Goal: Task Accomplishment & Management: Manage account settings

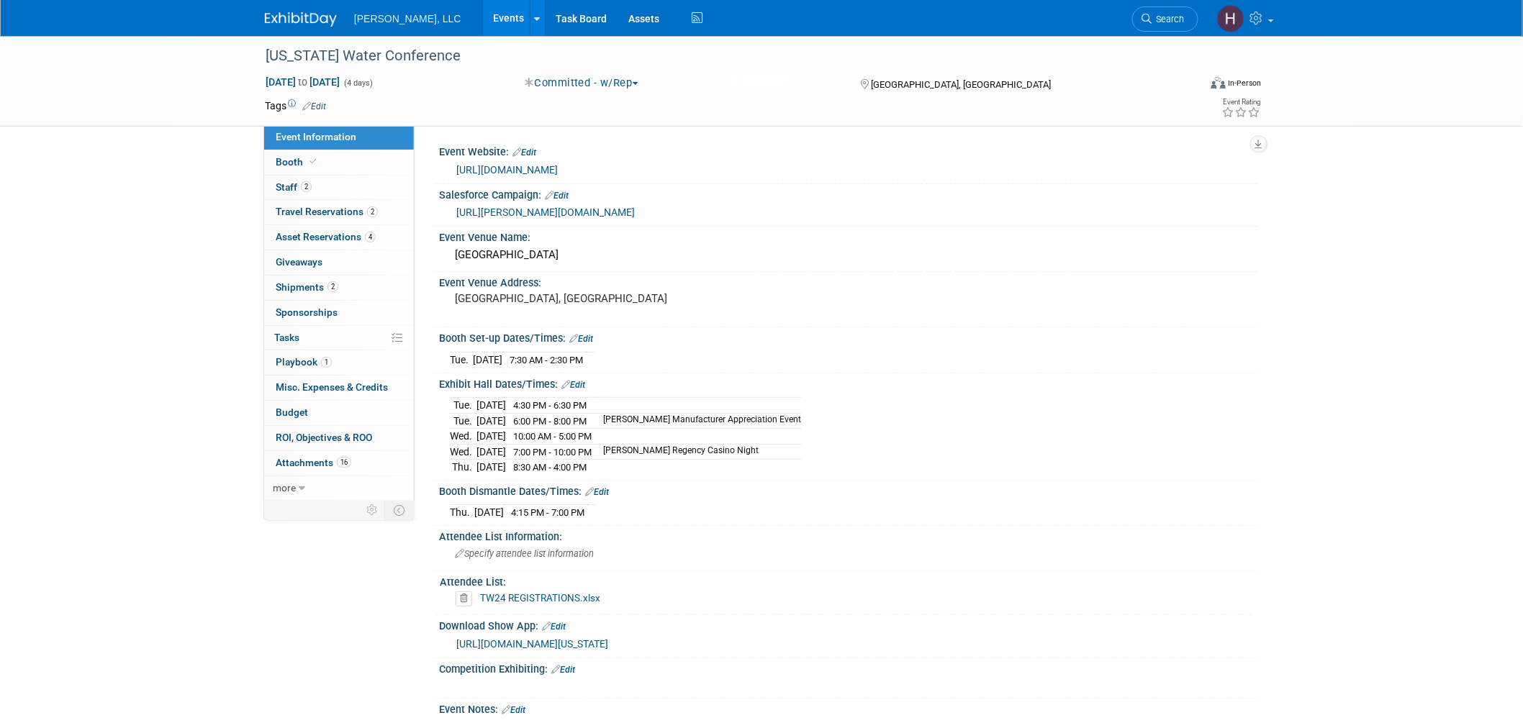
click at [483, 17] on link "Events" at bounding box center [509, 18] width 53 height 36
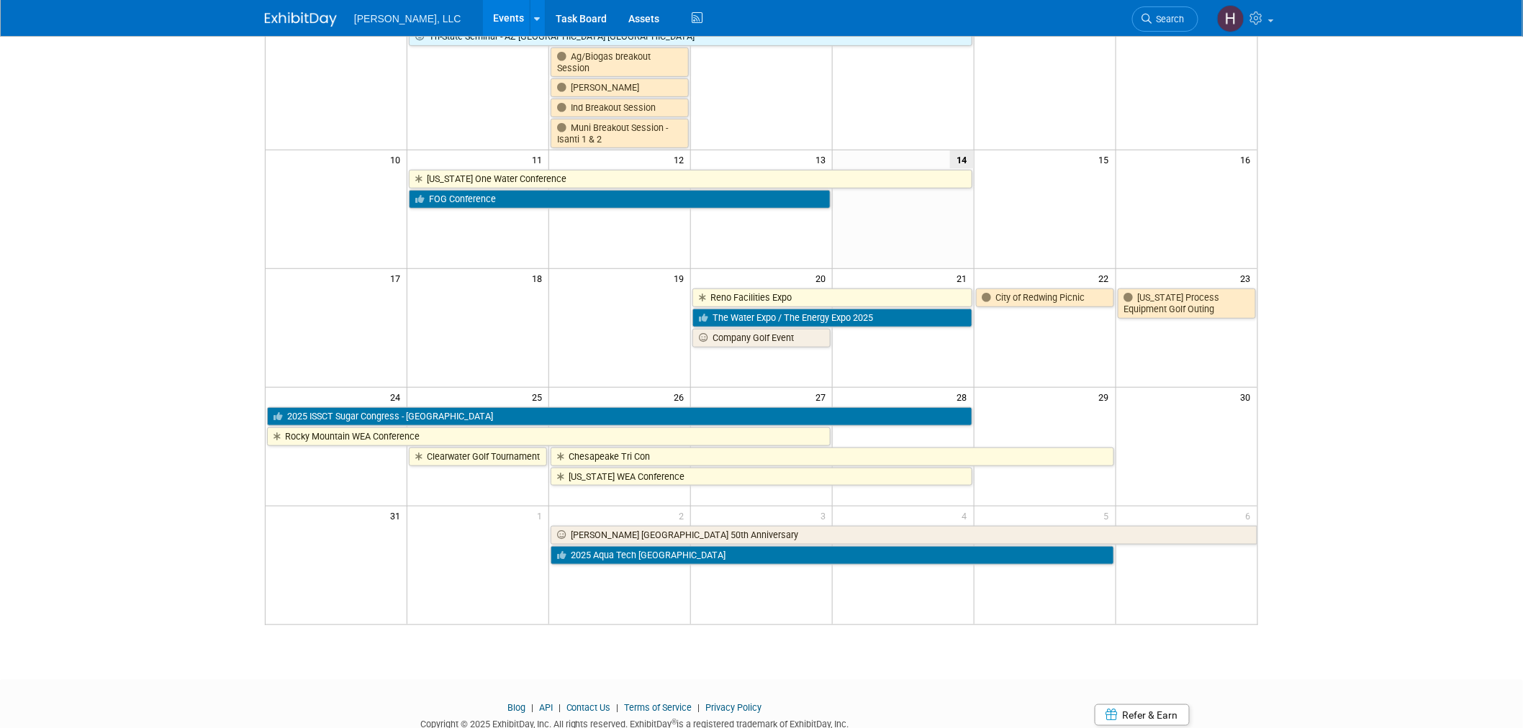
scroll to position [320, 0]
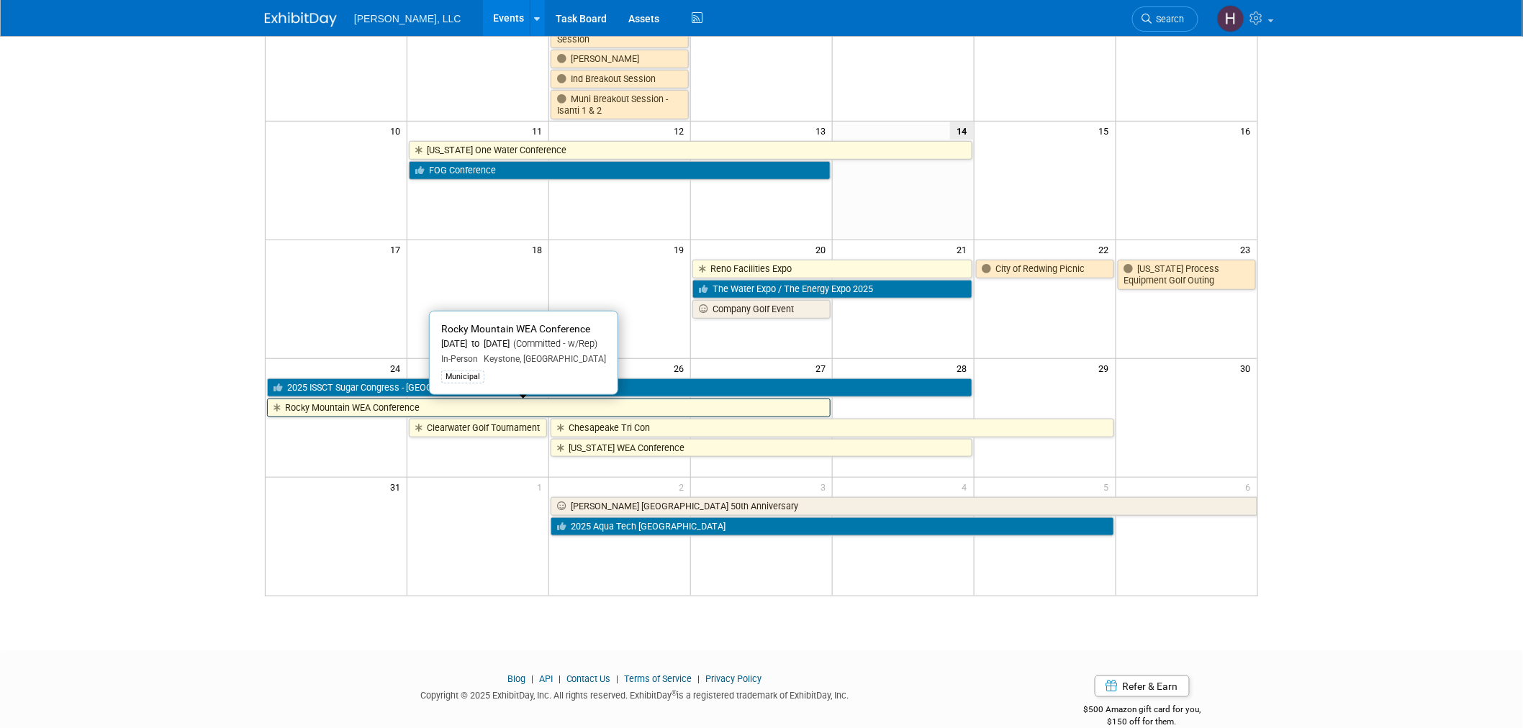
click at [450, 405] on link "Rocky Mountain WEA Conference" at bounding box center [549, 408] width 564 height 19
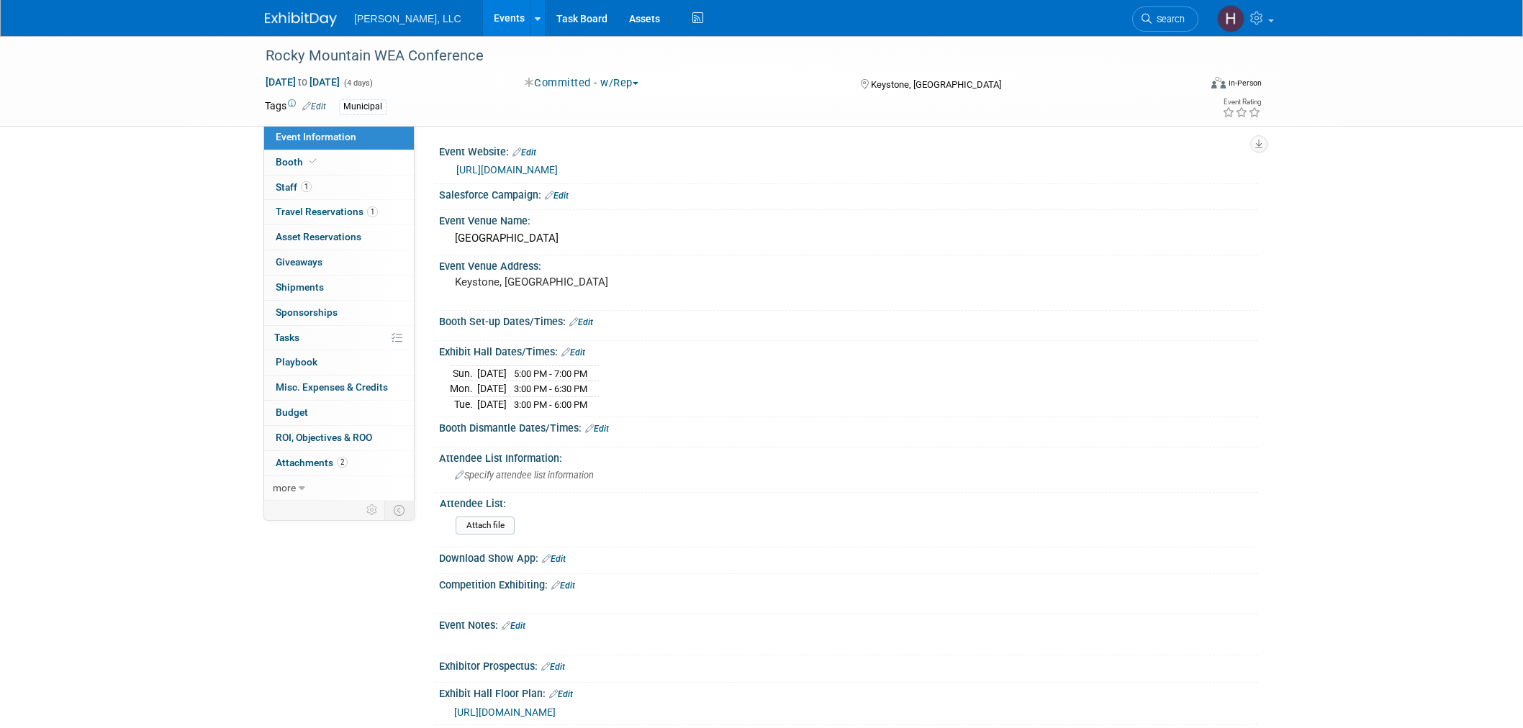
select select "Municipal"
click at [328, 288] on link "0 Shipments 0" at bounding box center [339, 288] width 150 height 24
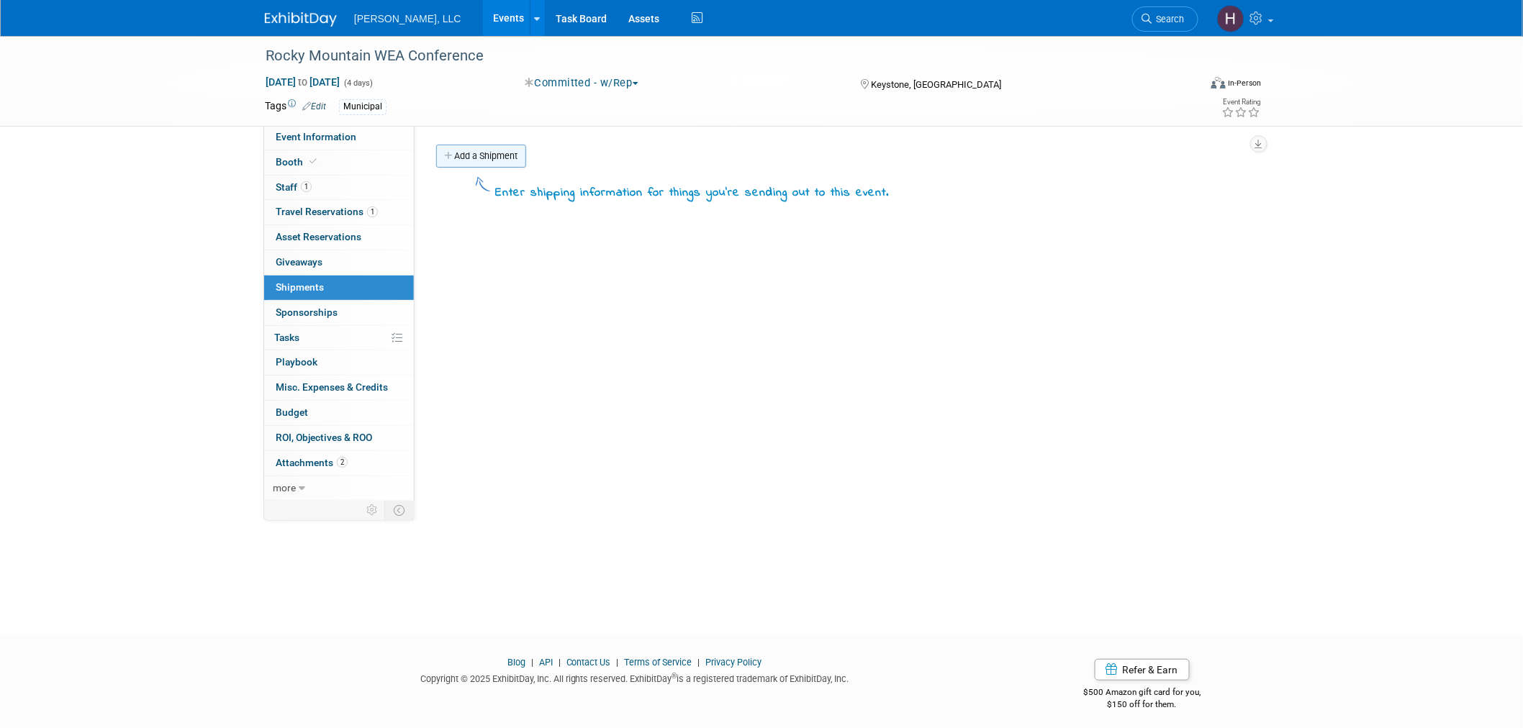
click at [482, 155] on link "Add a Shipment" at bounding box center [481, 156] width 90 height 23
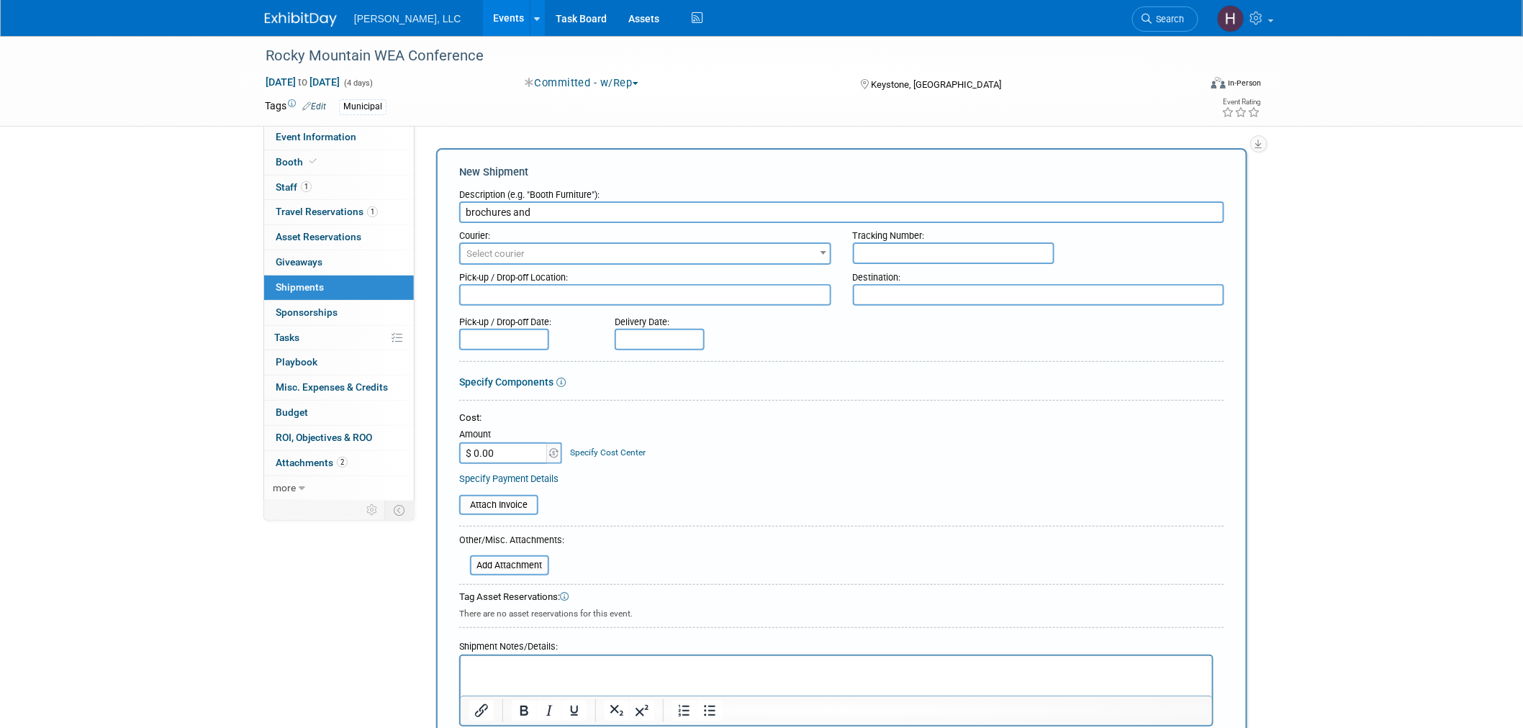
click at [466, 207] on input "brochures and" at bounding box center [841, 213] width 765 height 22
click at [620, 203] on input "Brochures and" at bounding box center [841, 213] width 765 height 22
click at [578, 212] on input "Brochures and" at bounding box center [841, 213] width 765 height 22
type input "Brochures and Giveaways"
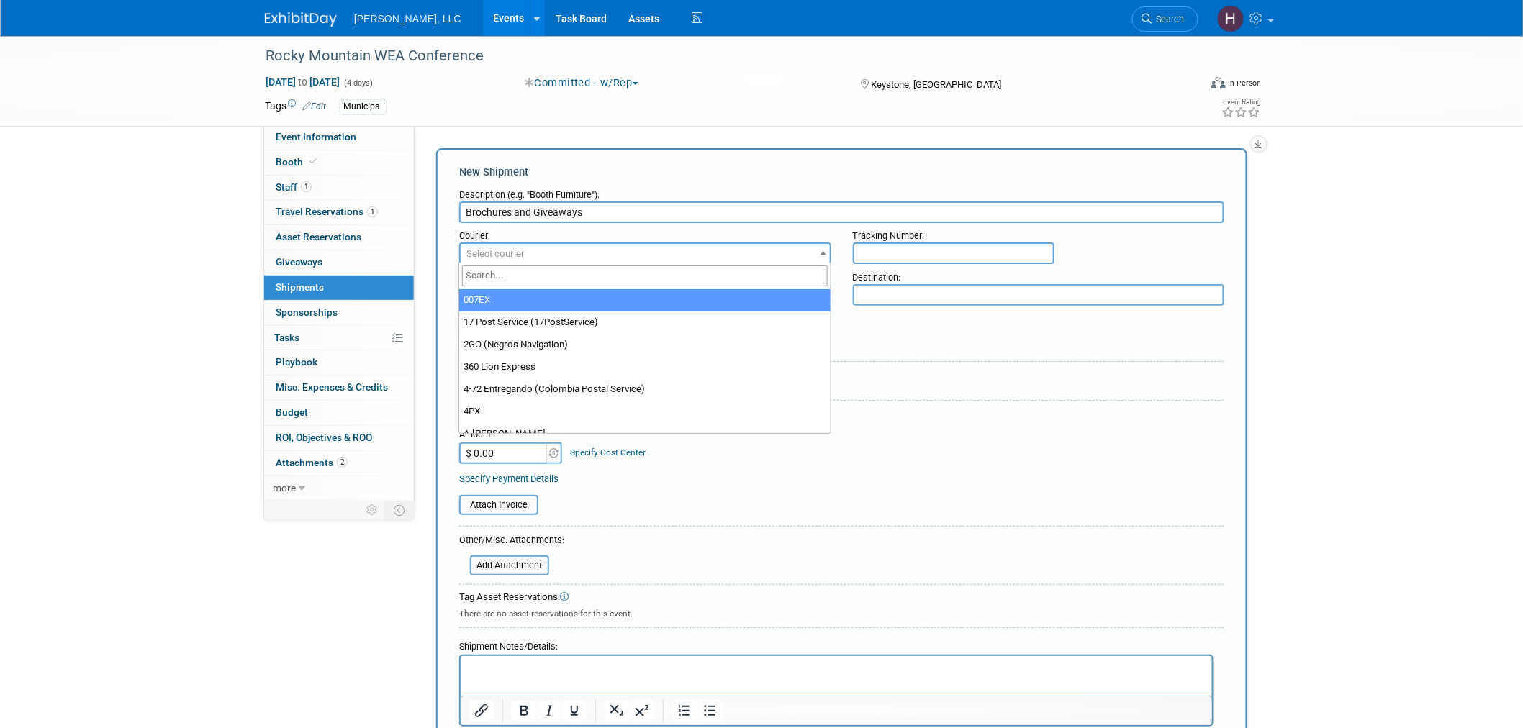
click at [533, 259] on span "Select courier" at bounding box center [645, 254] width 369 height 20
type input "UPS"
drag, startPoint x: 566, startPoint y: 302, endPoint x: 574, endPoint y: 299, distance: 8.7
select select "508"
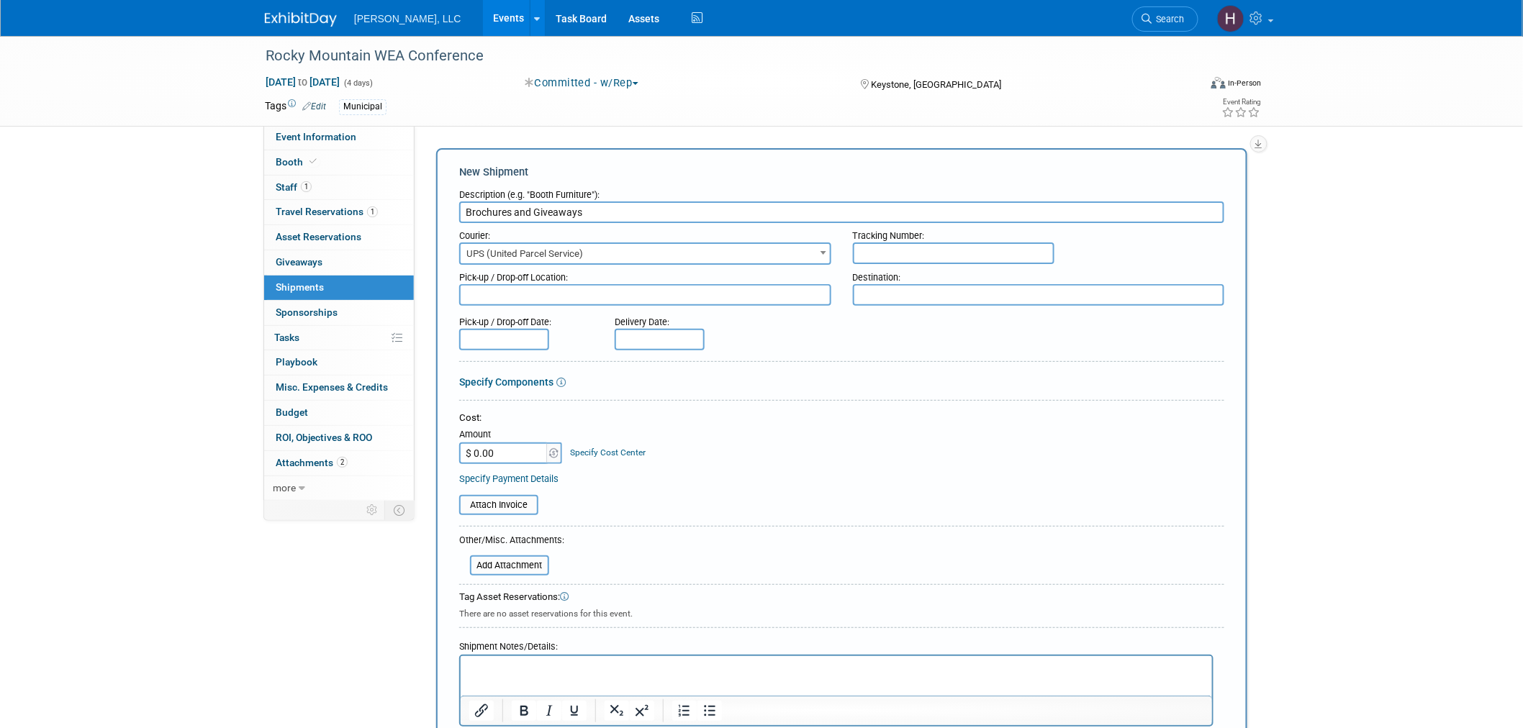
click at [917, 245] on input "text" at bounding box center [954, 254] width 202 height 22
click at [862, 253] on input "!ZYF49" at bounding box center [954, 254] width 202 height 22
click at [874, 246] on input "1ZYF49" at bounding box center [954, 254] width 202 height 22
click at [939, 249] on input "1Z91YF49" at bounding box center [954, 254] width 202 height 22
type input "1Z91YF490377333599"
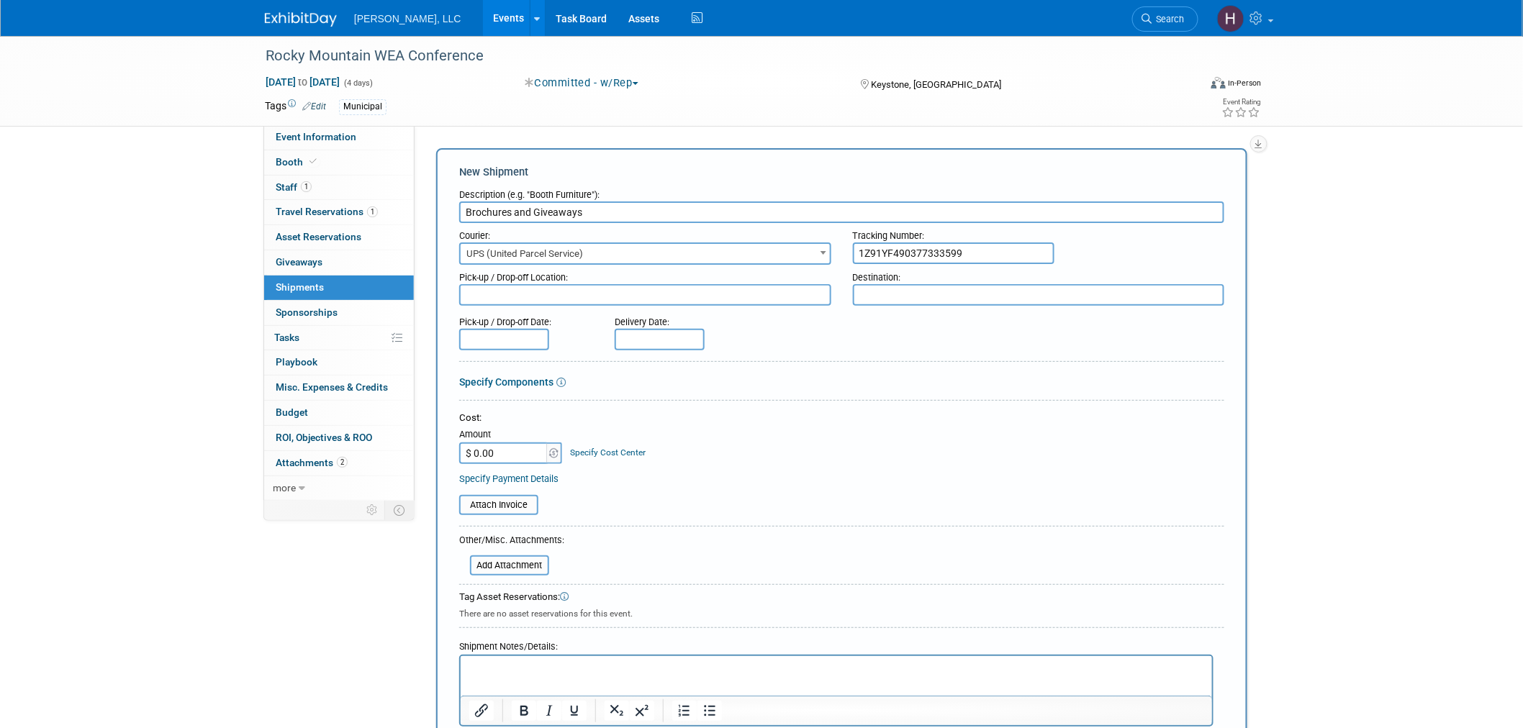
click at [521, 335] on input "text" at bounding box center [504, 340] width 90 height 22
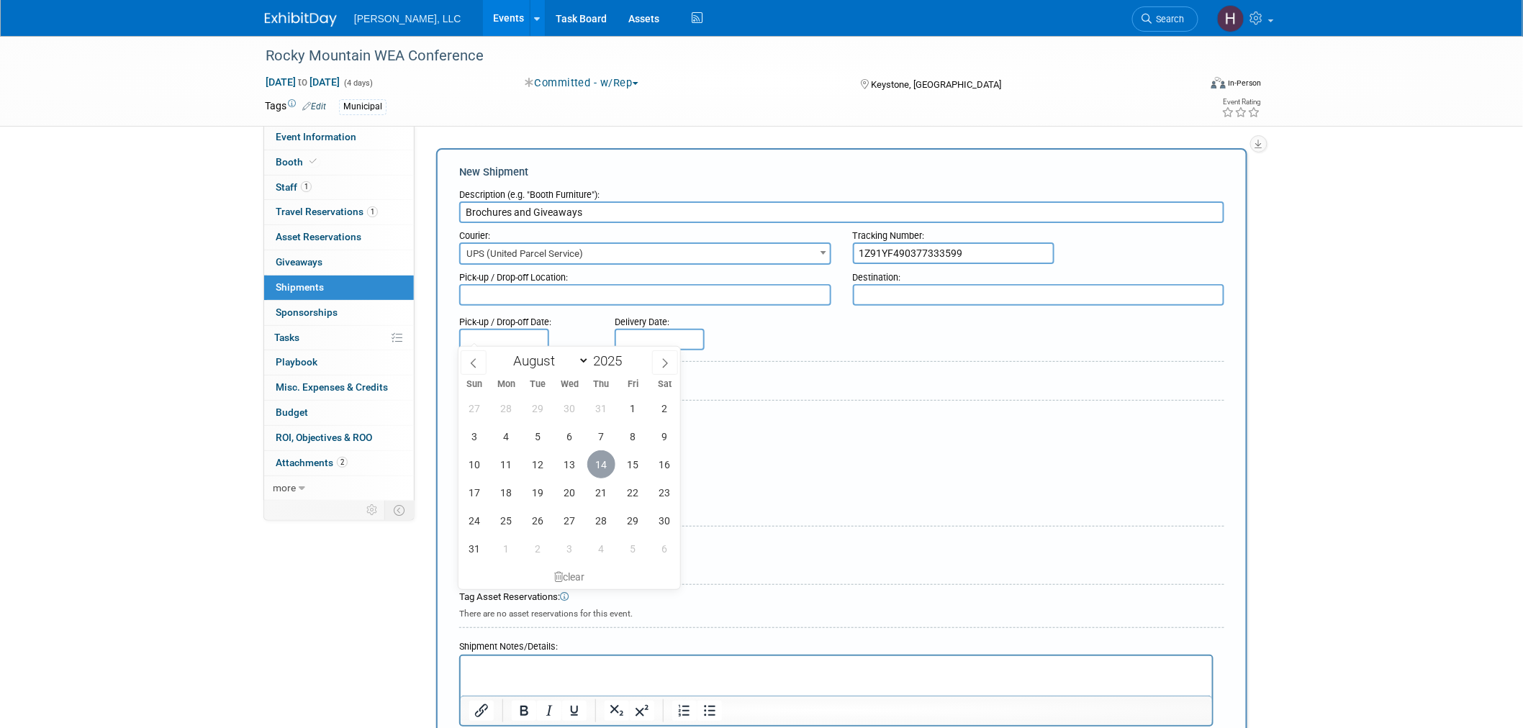
click at [606, 462] on span "14" at bounding box center [601, 465] width 28 height 28
type input "Aug 14, 2025"
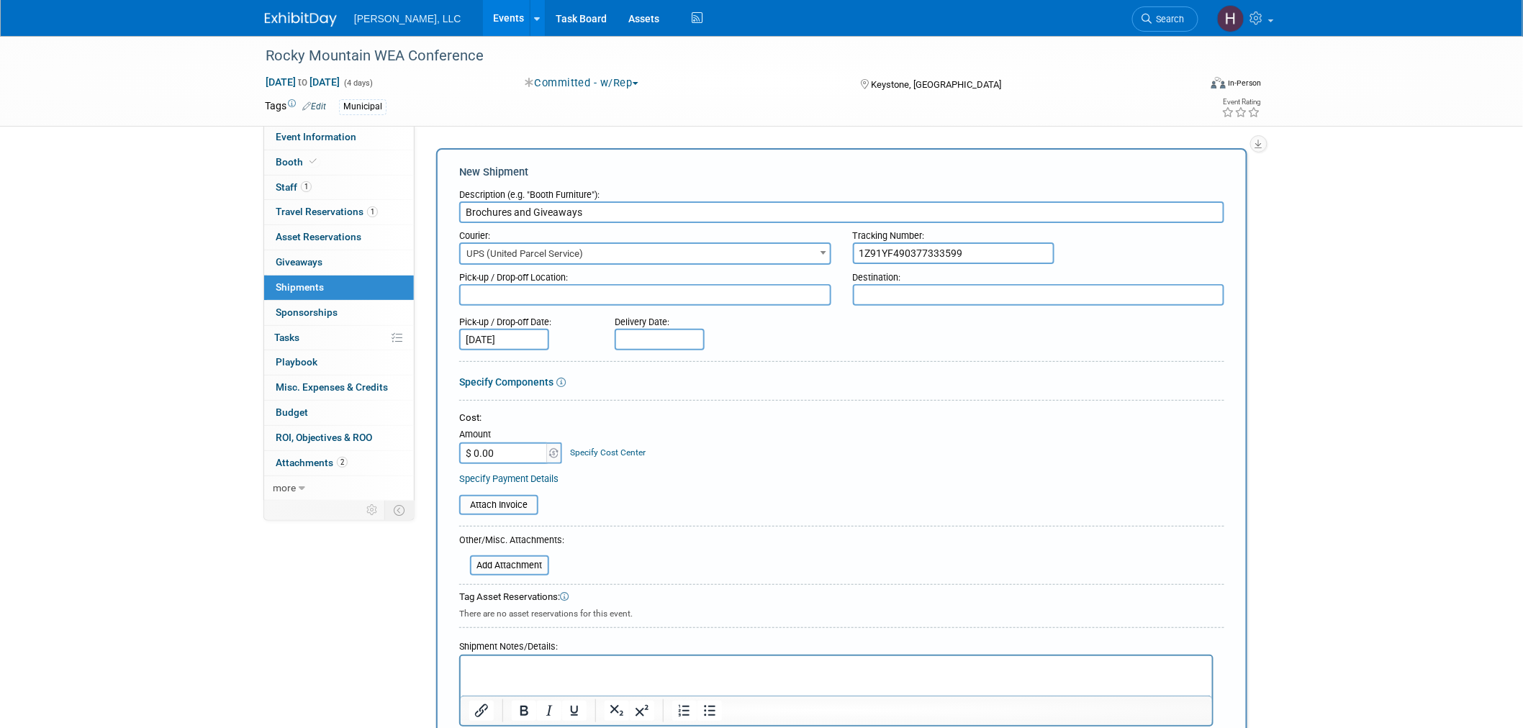
click at [661, 340] on input "text" at bounding box center [660, 340] width 90 height 22
click at [636, 492] on span "17" at bounding box center [630, 493] width 28 height 28
click at [651, 335] on input "Aug 17, 2025" at bounding box center [660, 340] width 90 height 22
click at [656, 480] on span "18" at bounding box center [662, 493] width 28 height 28
type input "Aug 18, 2025"
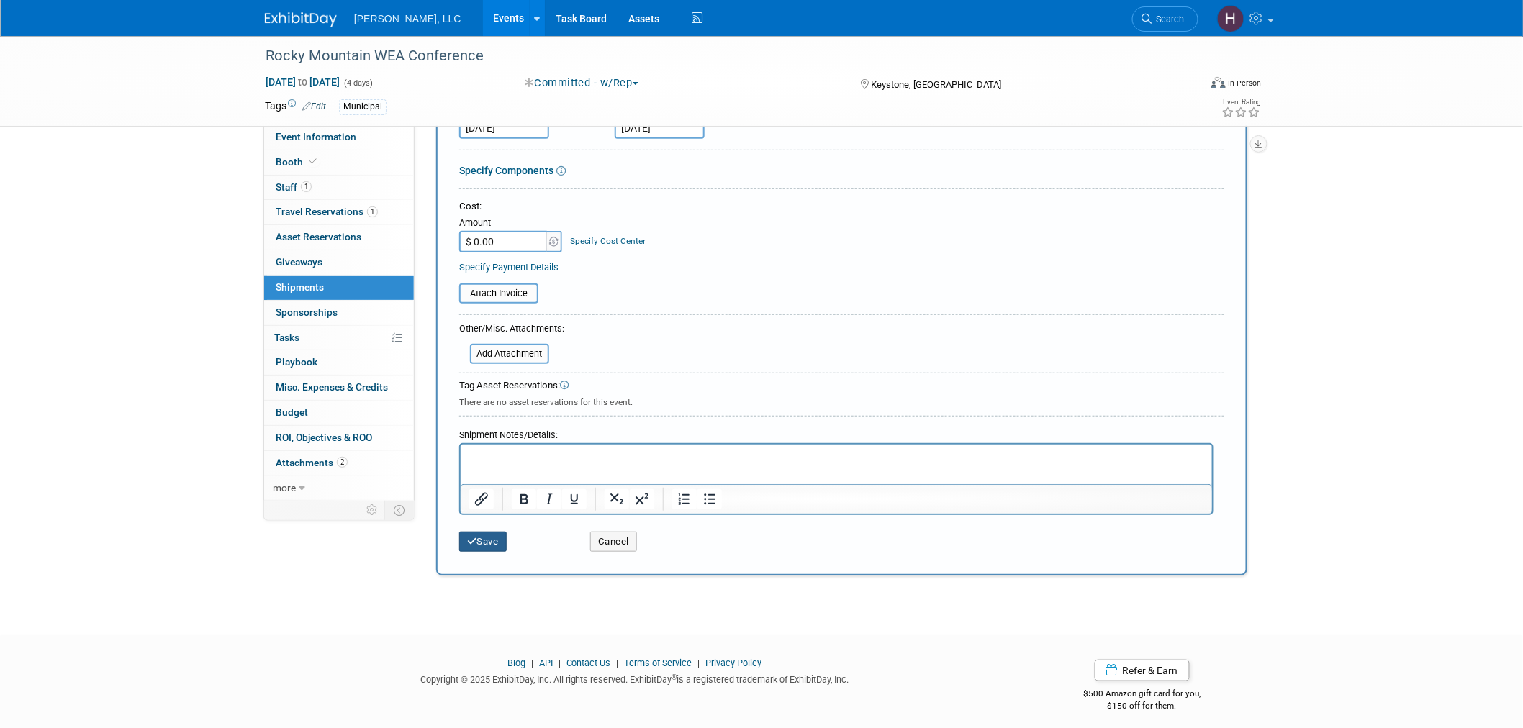
click at [497, 532] on button "Save" at bounding box center [483, 542] width 48 height 20
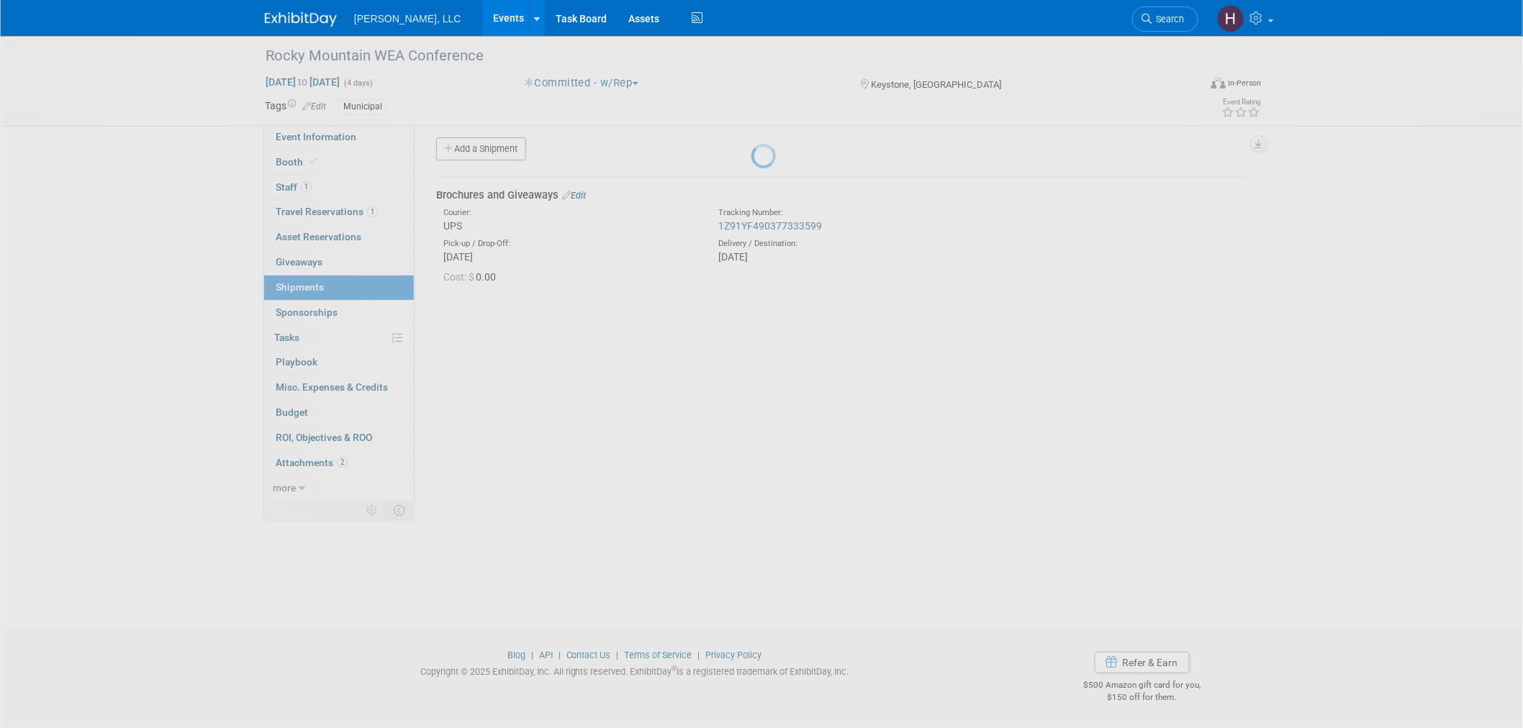
scroll to position [7, 0]
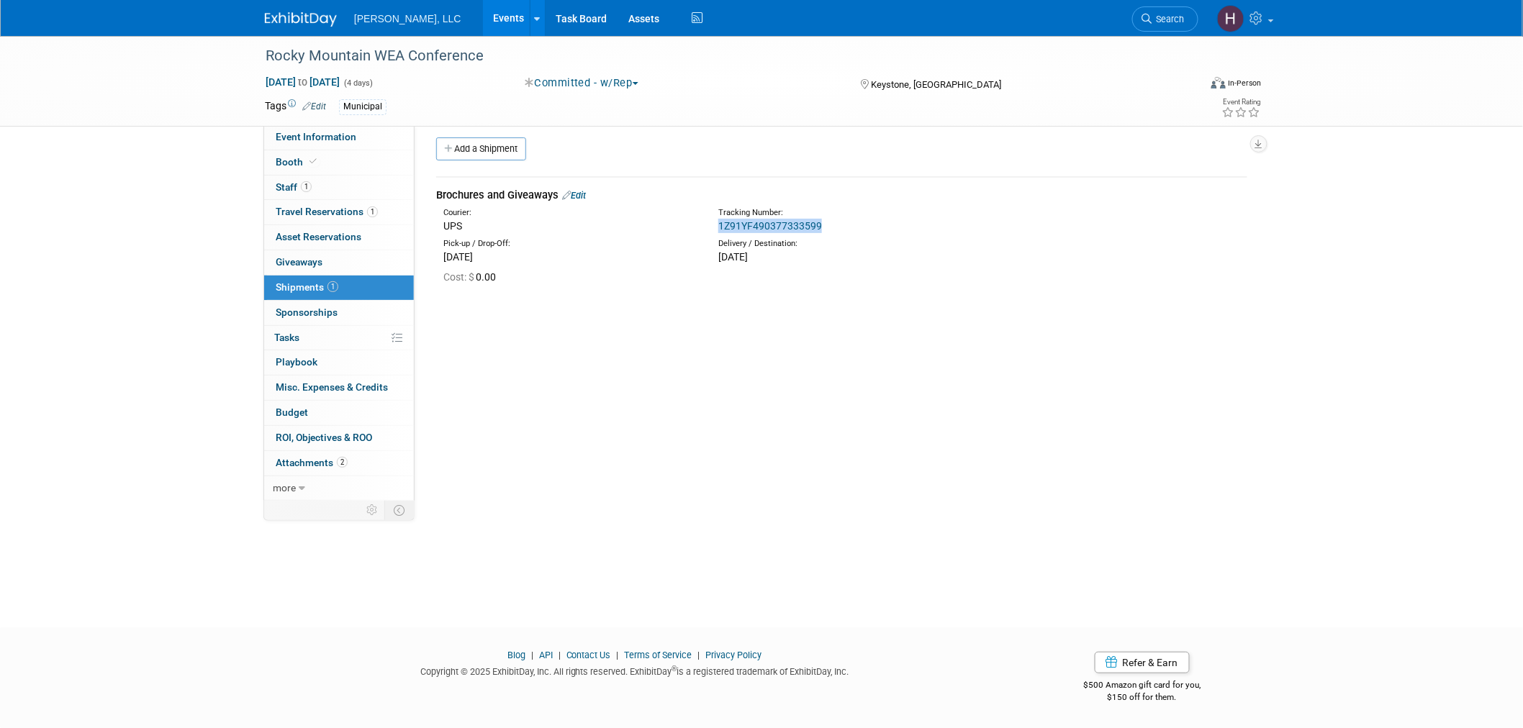
drag, startPoint x: 836, startPoint y: 225, endPoint x: 715, endPoint y: 223, distance: 121.7
click at [715, 223] on div "Tracking Number: 1Z91YF490377333599" at bounding box center [880, 220] width 344 height 26
copy link "1Z91YF490377333599"
click at [819, 92] on div "Aug 24, 2025 to Aug 27, 2025 (4 days) Aug 24, 2025 to Aug 27, 2025 Committed - …" at bounding box center [763, 86] width 1019 height 22
click at [483, 17] on link "Events" at bounding box center [509, 18] width 53 height 36
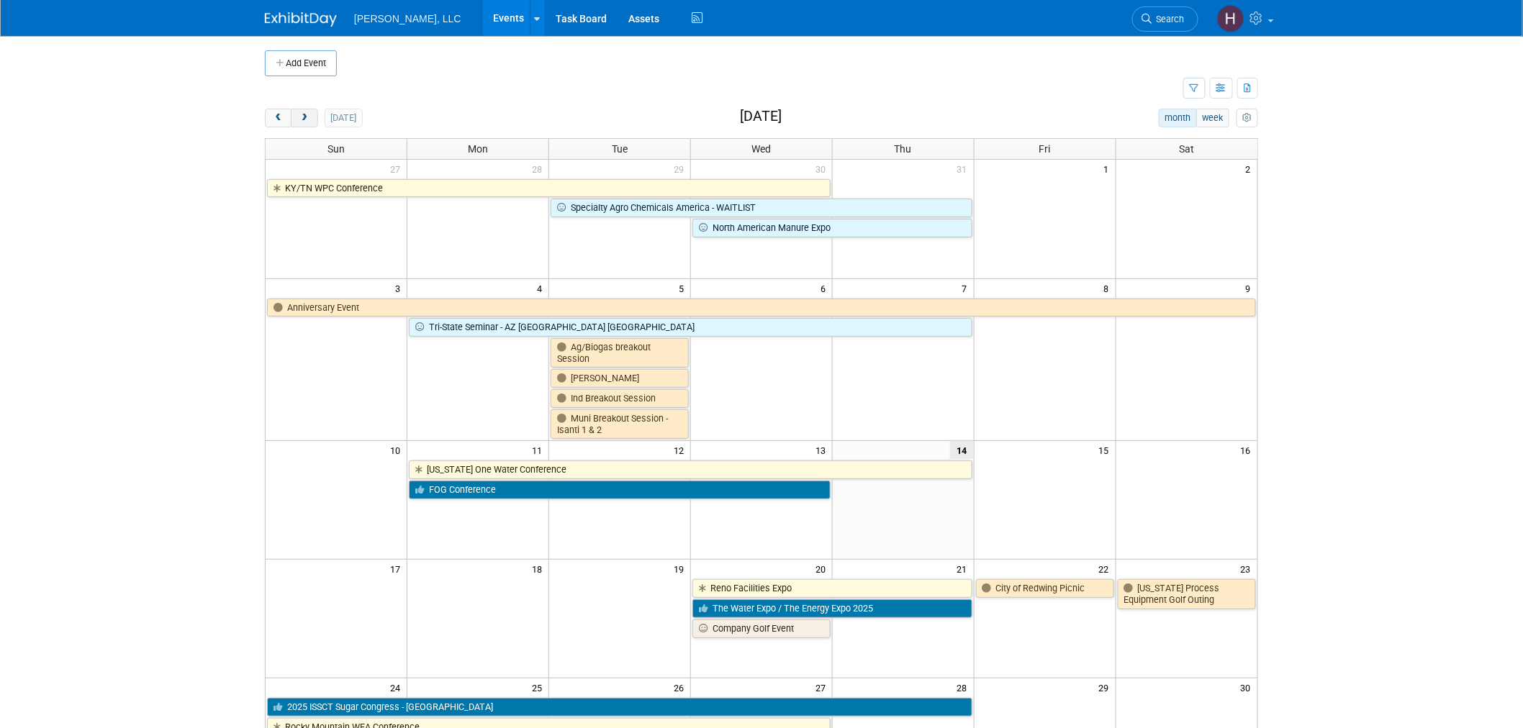
click at [297, 121] on button "next" at bounding box center [304, 118] width 27 height 19
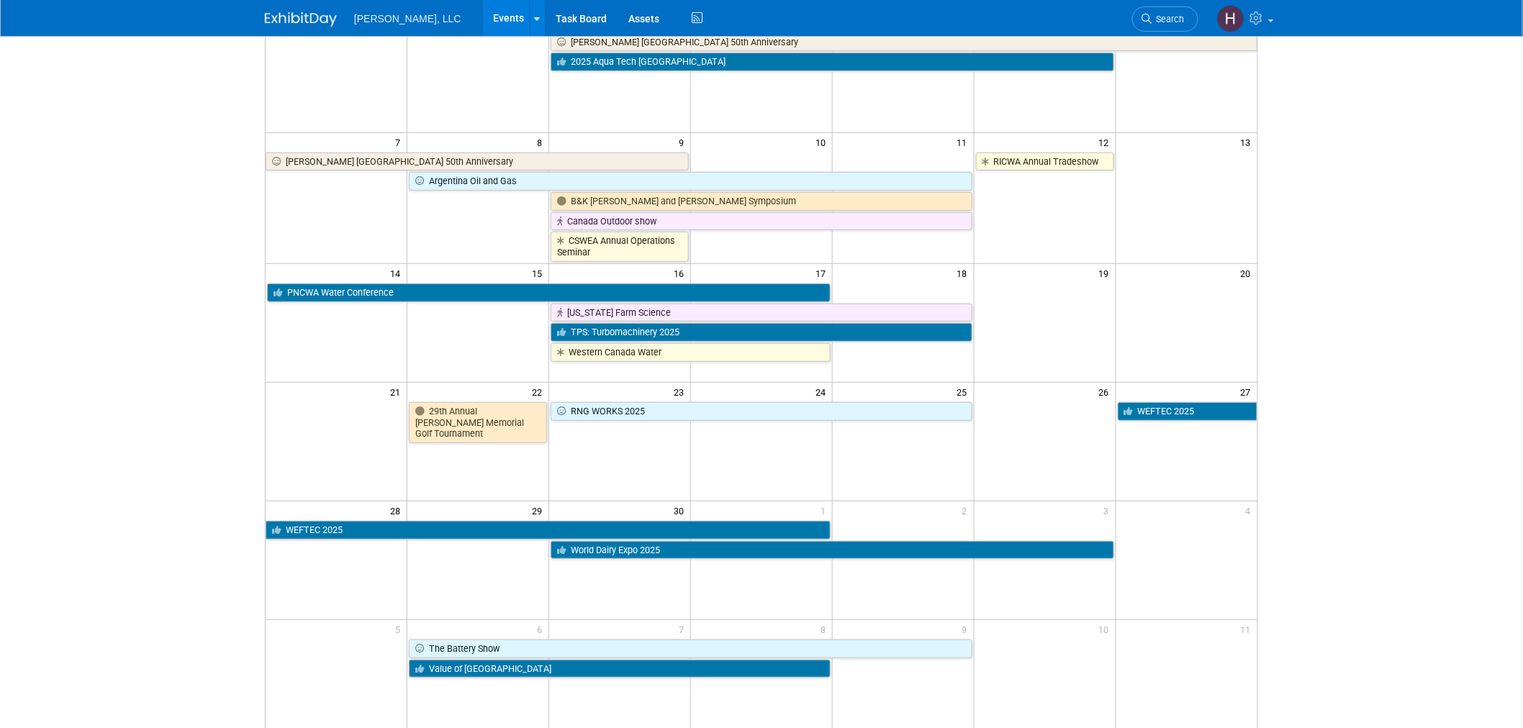
scroll to position [160, 0]
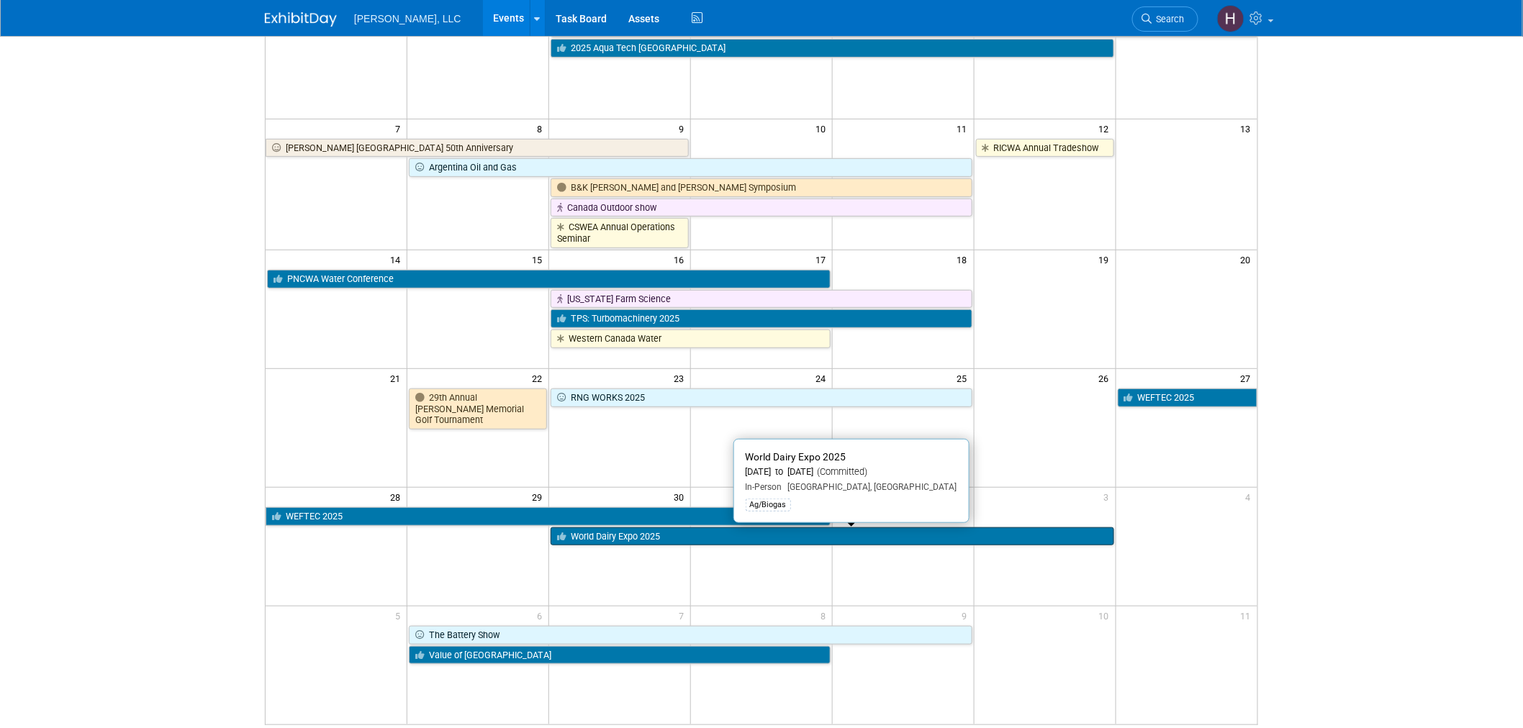
click at [709, 538] on link "World Dairy Expo 2025" at bounding box center [832, 537] width 563 height 19
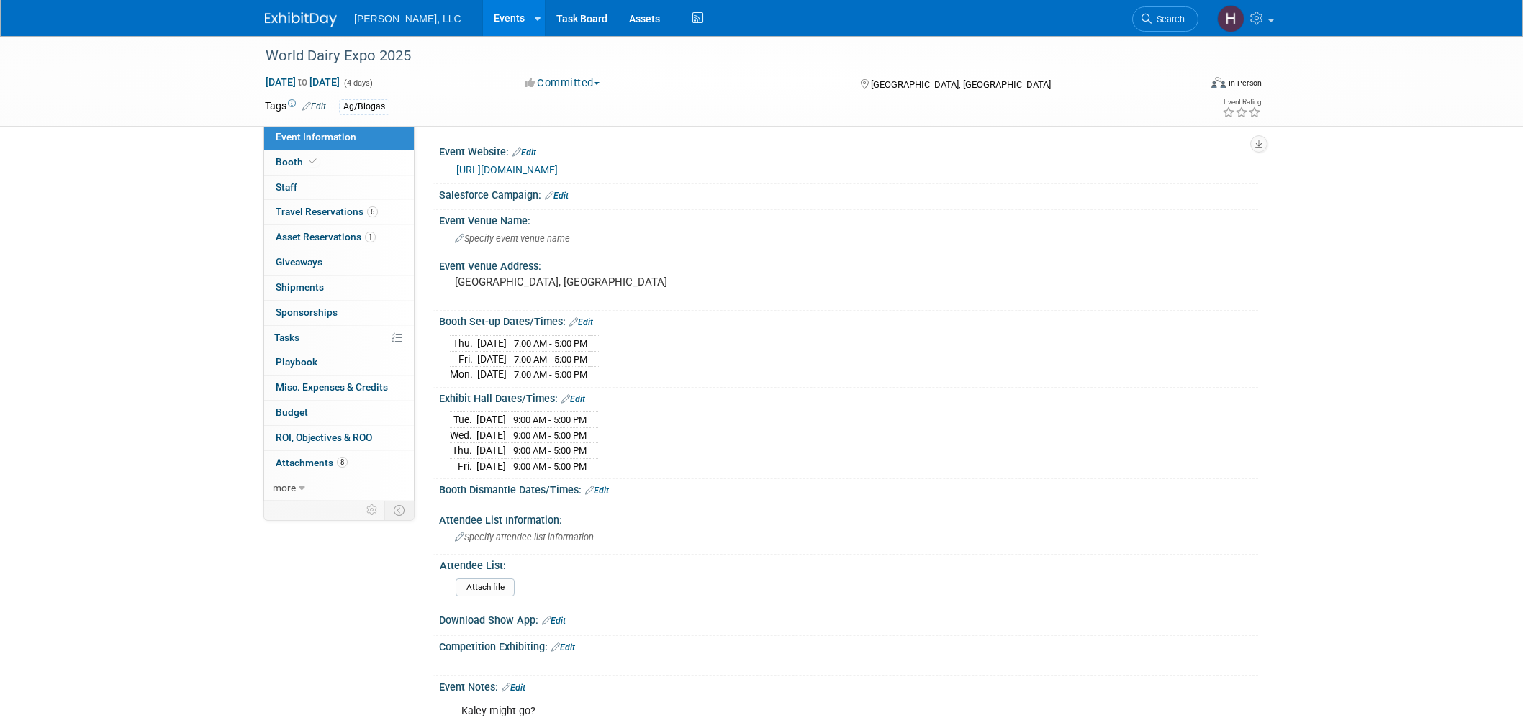
select select "Ag/Biogas"
